Goal: Check status: Check status

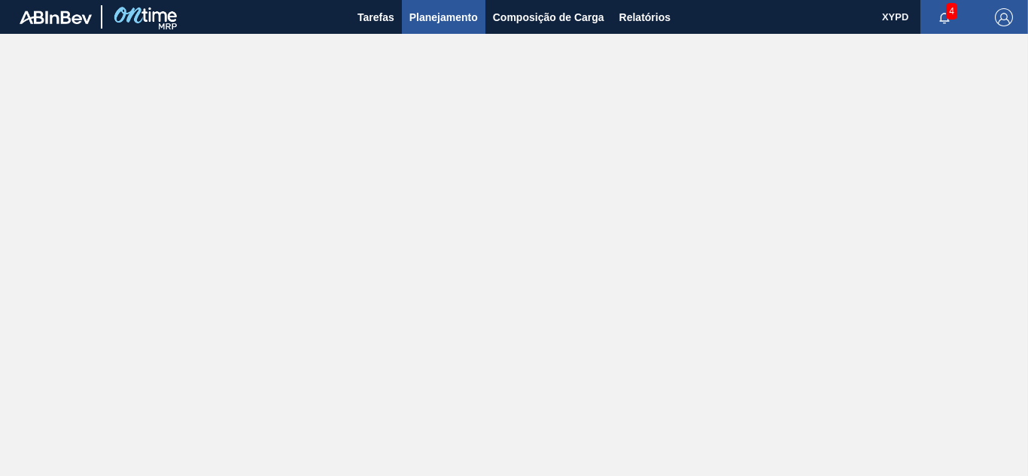
click at [433, 20] on span "Planejamento" at bounding box center [443, 17] width 68 height 18
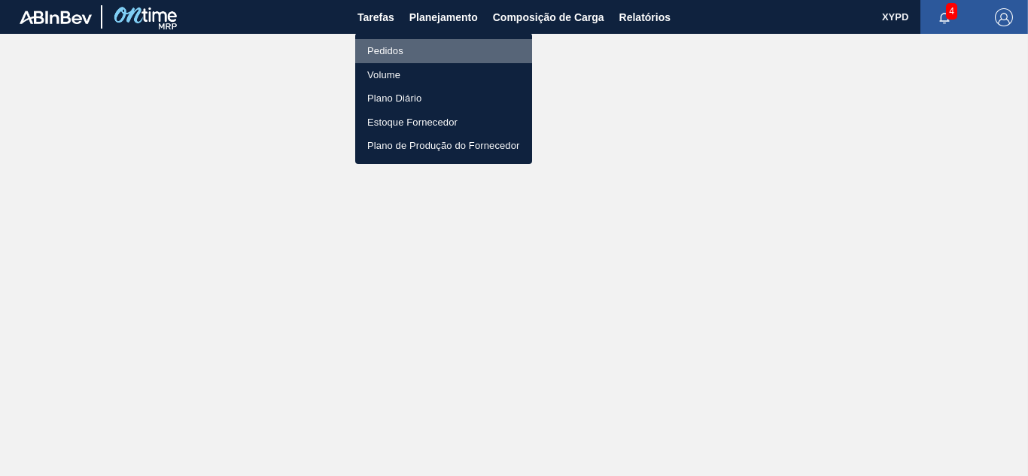
click at [363, 44] on li "Pedidos" at bounding box center [443, 51] width 177 height 24
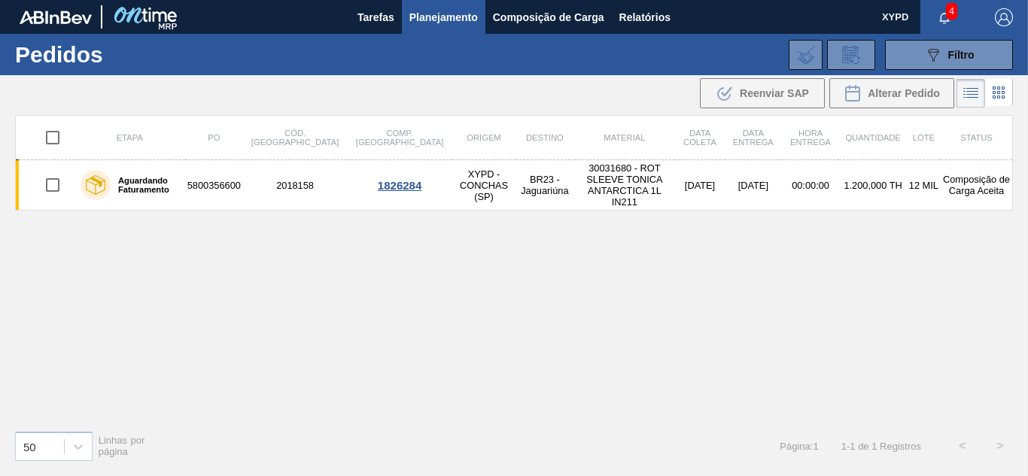
drag, startPoint x: 213, startPoint y: 178, endPoint x: 188, endPoint y: 240, distance: 67.2
click at [185, 248] on div "Etapa PO Cód. Pedido Comp. Carga Origem Destino Material Data coleta Data entre…" at bounding box center [514, 266] width 998 height 303
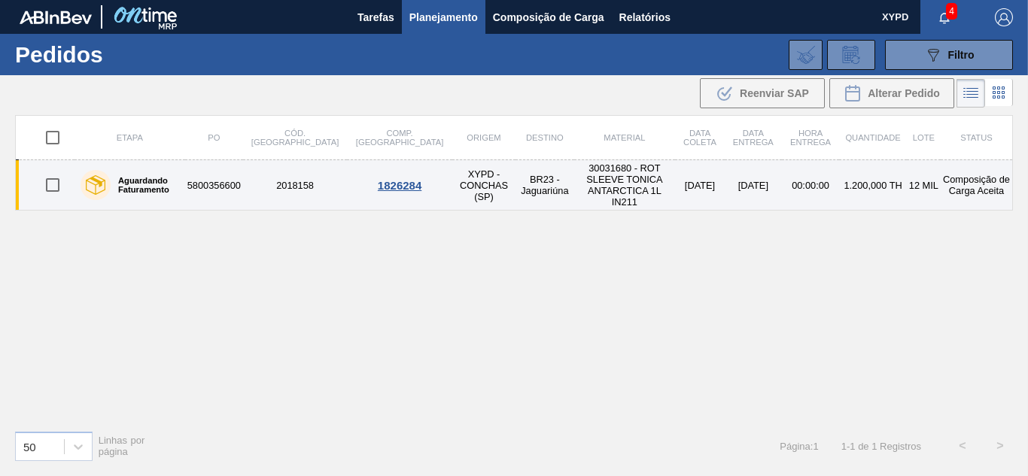
click at [349, 181] on div "1826284" at bounding box center [399, 185] width 101 height 13
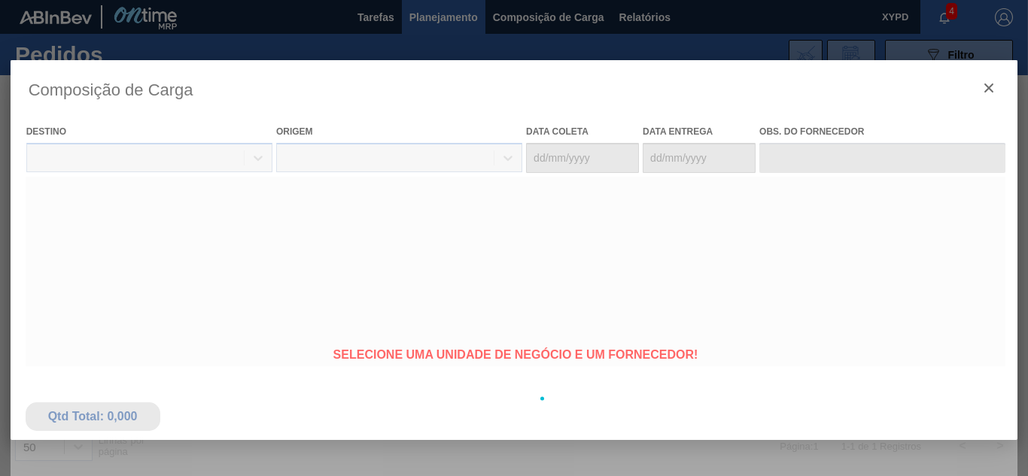
type coleta "[DATE]"
type entrega "[DATE]"
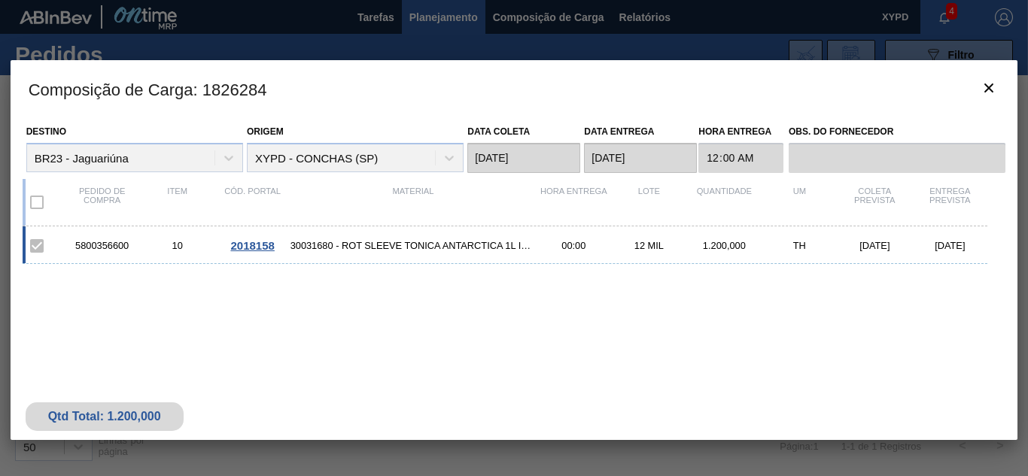
drag, startPoint x: 697, startPoint y: 44, endPoint x: 706, endPoint y: 41, distance: 9.5
click at [697, 44] on div at bounding box center [514, 238] width 1028 height 476
